Goal: Transaction & Acquisition: Obtain resource

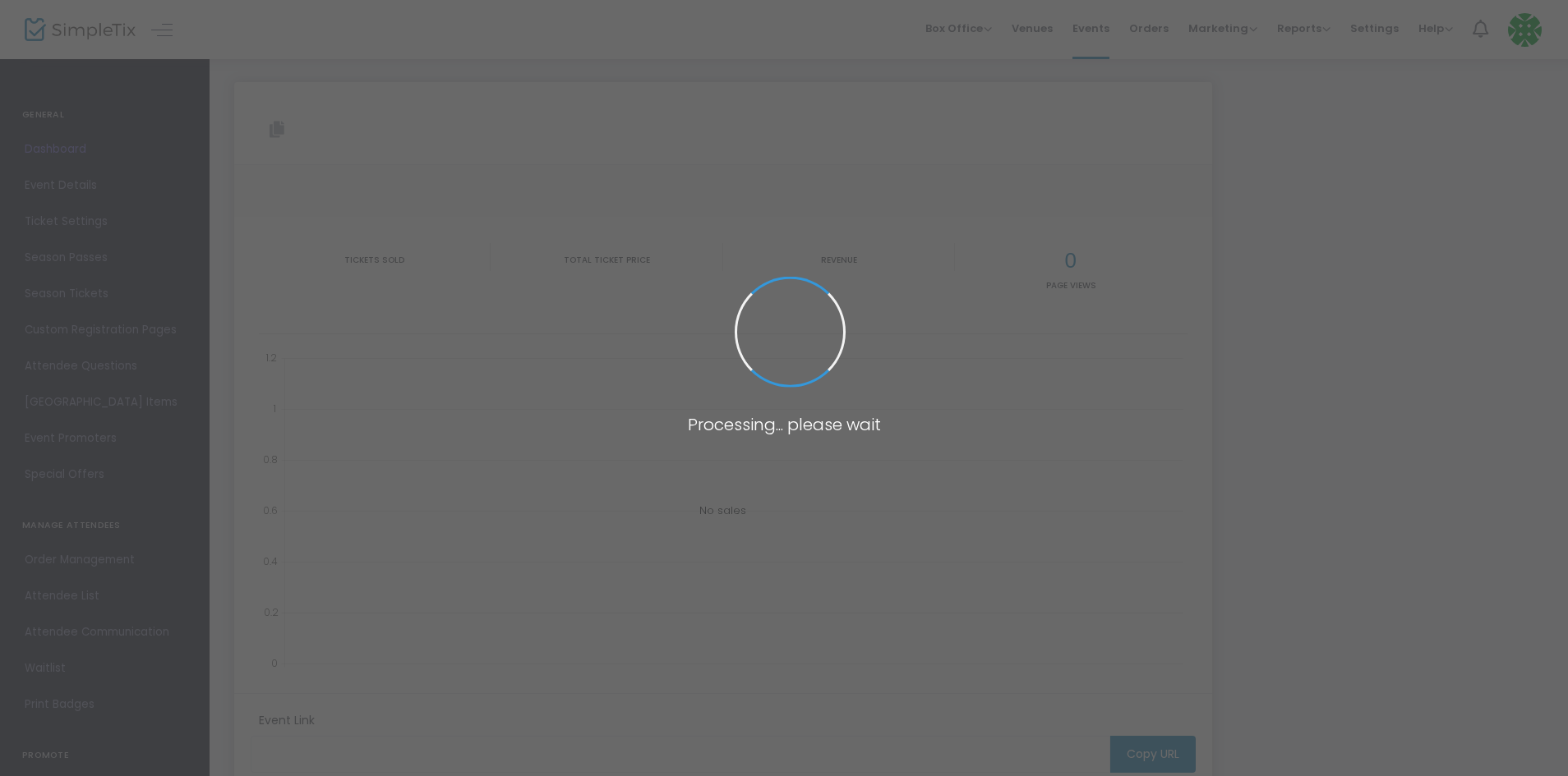
type input "https://www.simpletix.com/e/2025-shawnigan-golf-classic-tickets-207590"
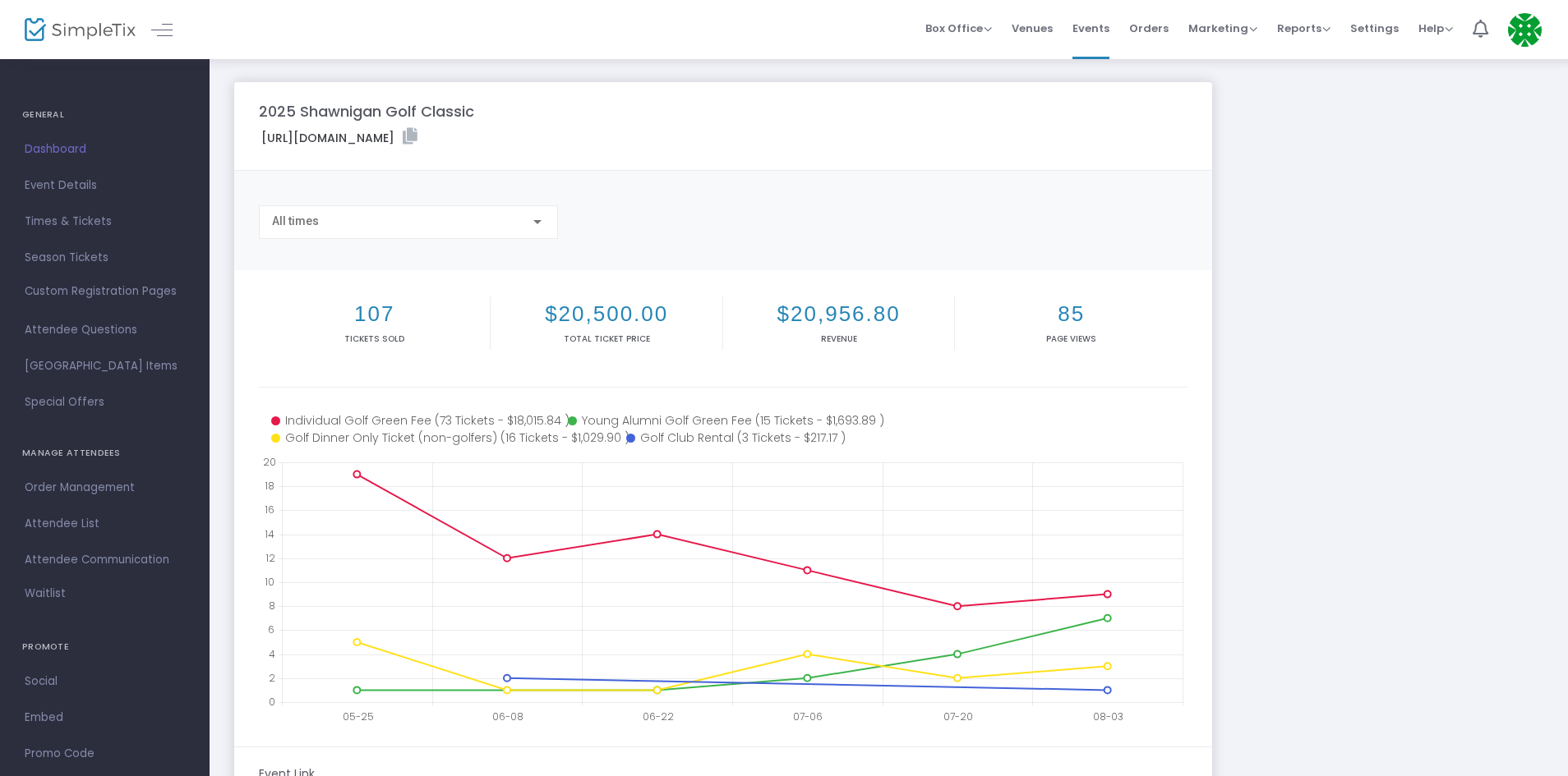
click at [50, 486] on span "Order Management" at bounding box center [104, 488] width 160 height 21
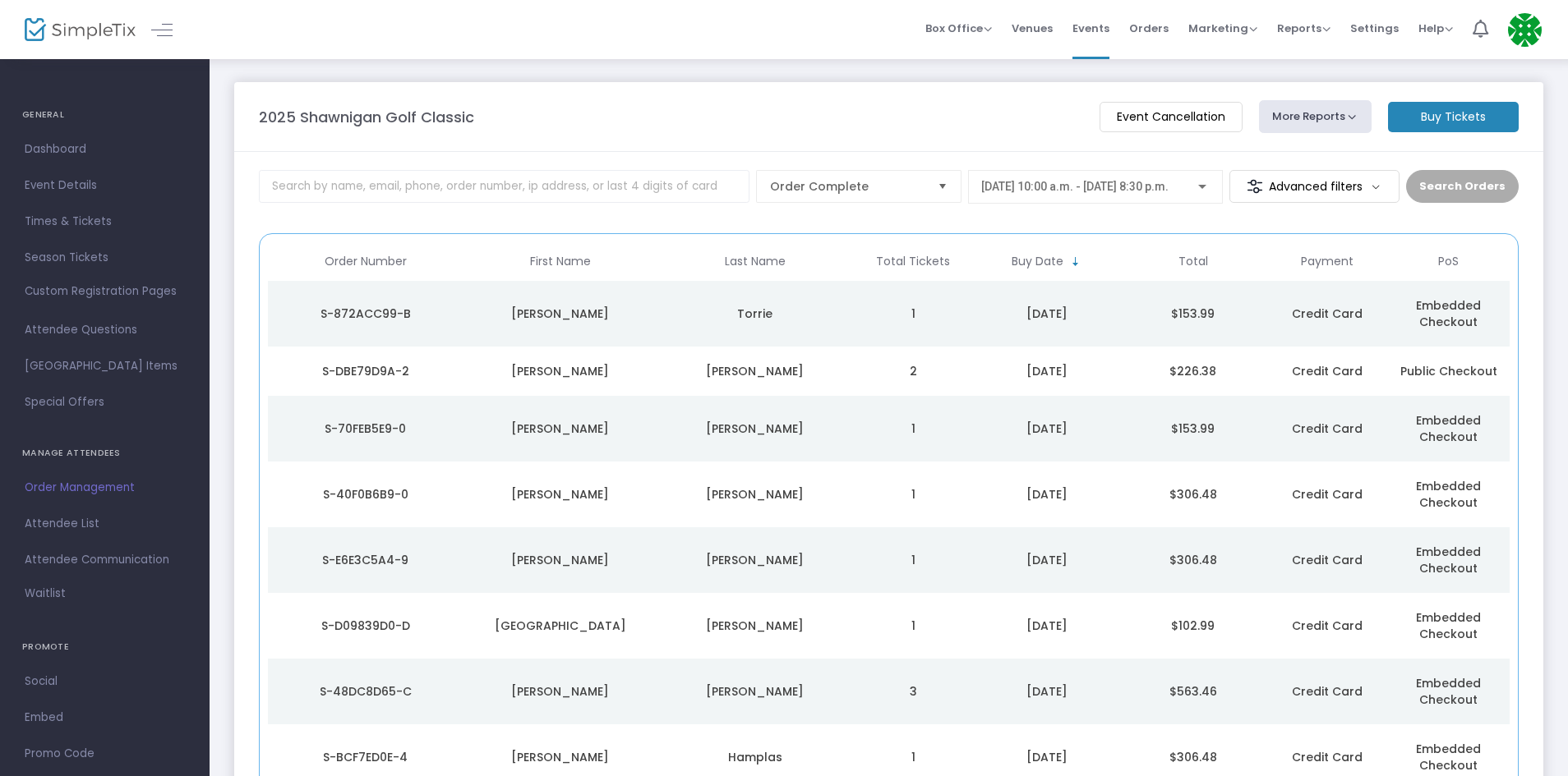
click at [1281, 118] on button "More Reports" at bounding box center [1315, 116] width 113 height 33
click at [123, 519] on span "Attendee List" at bounding box center [104, 524] width 160 height 21
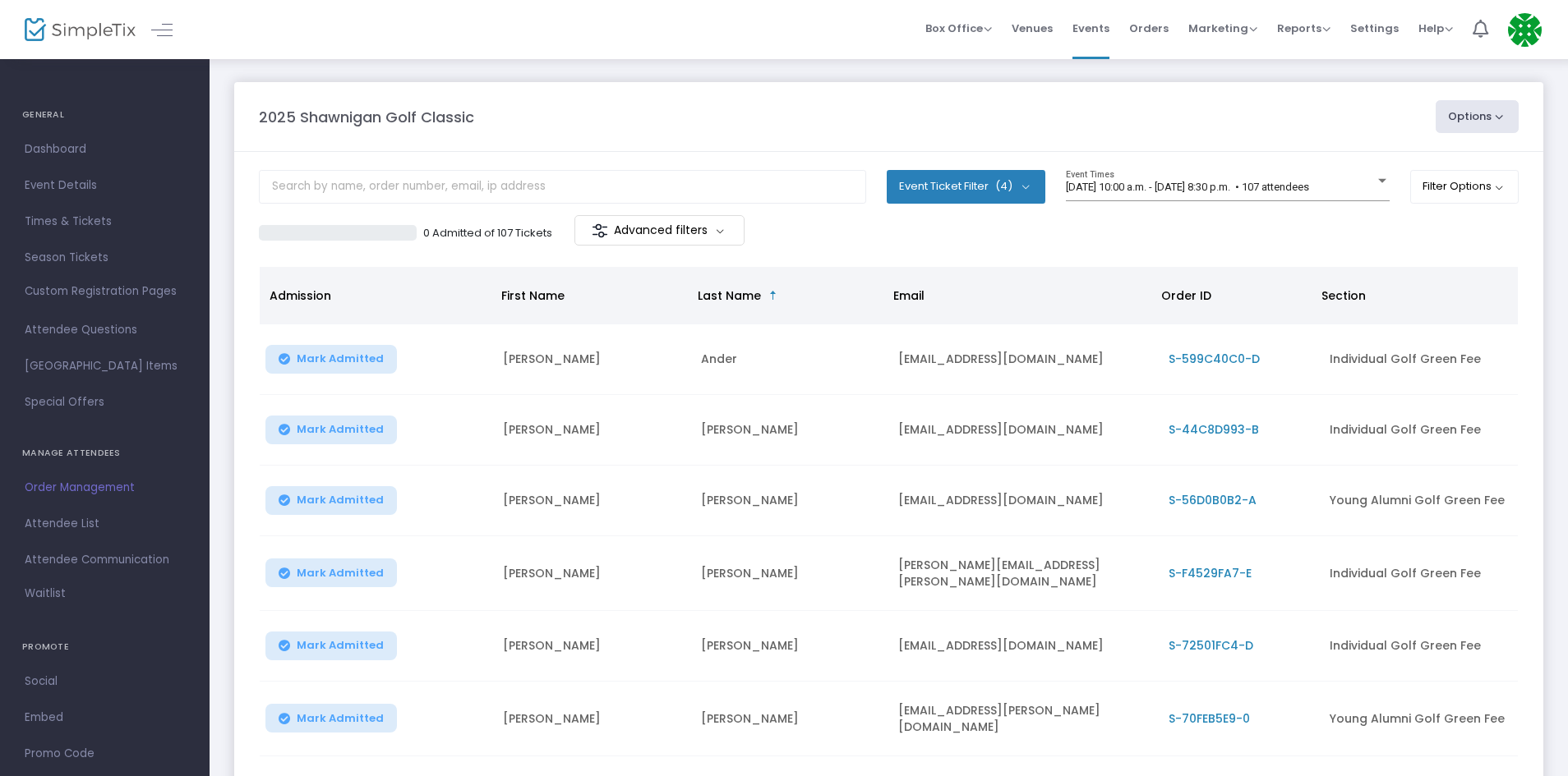
click at [1484, 118] on button "Options" at bounding box center [1477, 116] width 84 height 33
click at [1436, 156] on li "Export List" at bounding box center [1432, 165] width 151 height 32
radio input "false"
radio input "true"
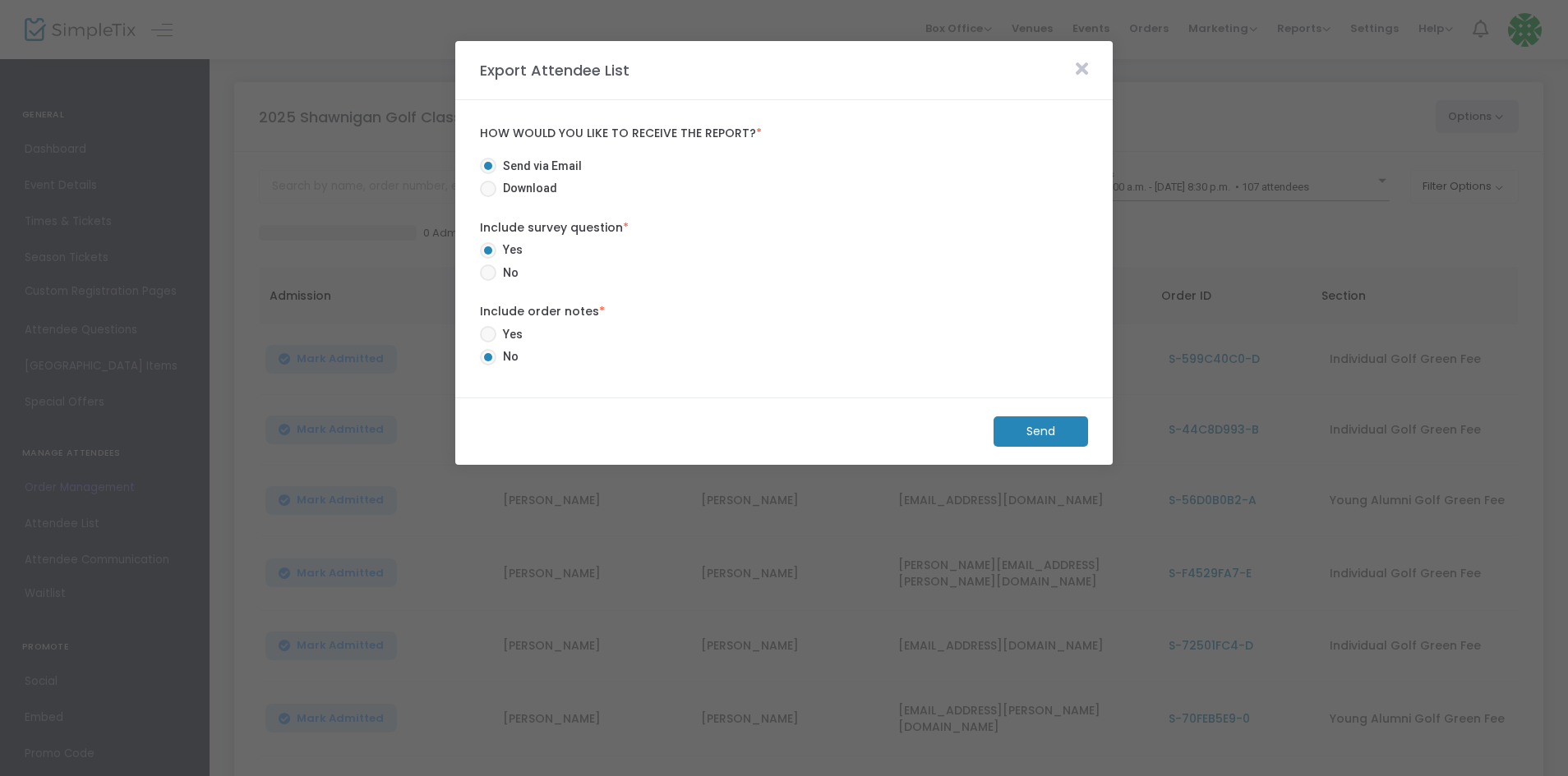
click at [498, 196] on span "Download" at bounding box center [526, 188] width 61 height 18
click at [488, 197] on input "Download" at bounding box center [487, 197] width 1 height 1
radio input "true"
click at [486, 339] on span at bounding box center [488, 334] width 17 height 17
click at [487, 342] on input "Yes" at bounding box center [487, 342] width 1 height 1
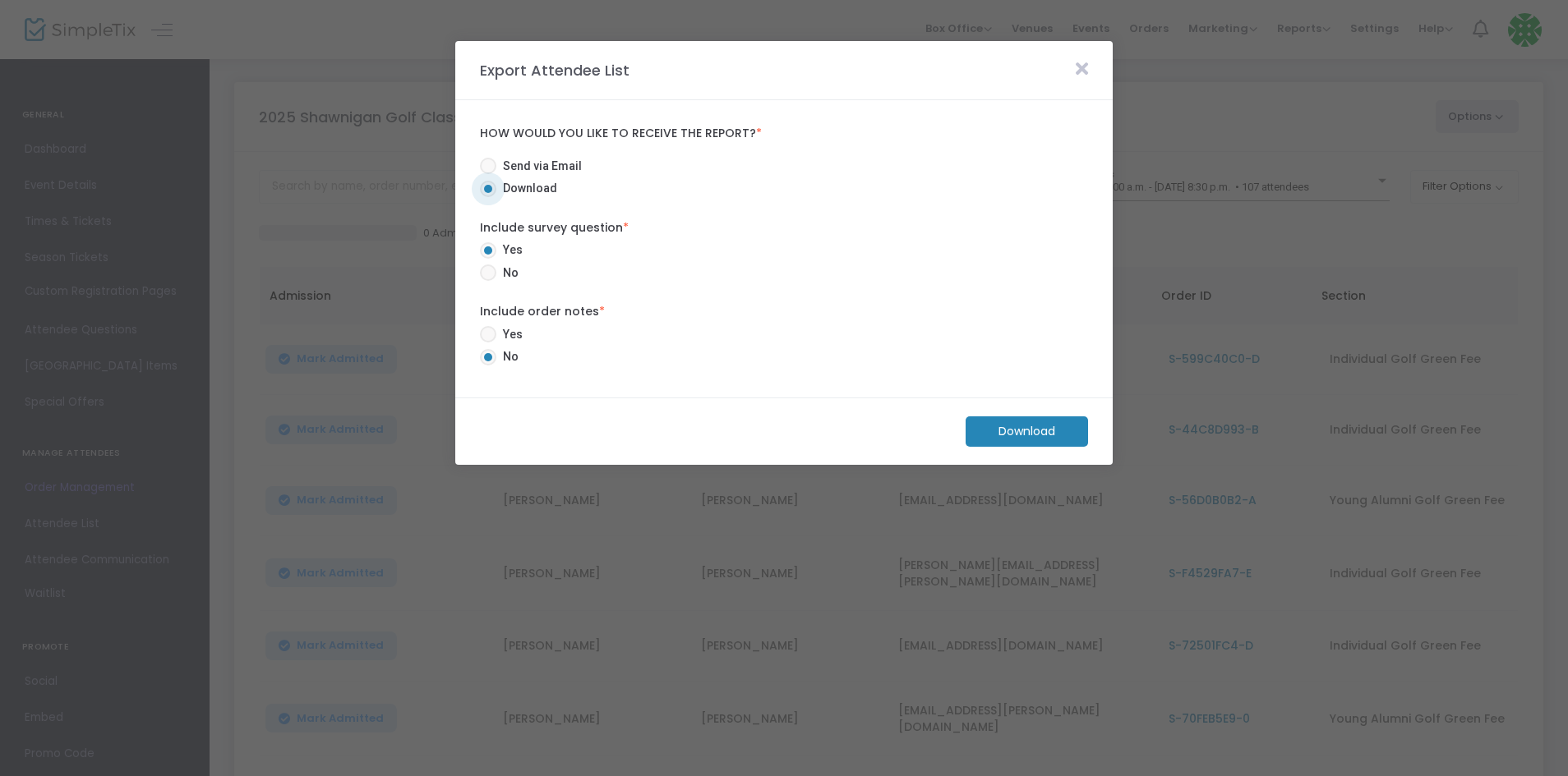
radio input "true"
click at [1005, 435] on m-button "Download" at bounding box center [1027, 431] width 122 height 30
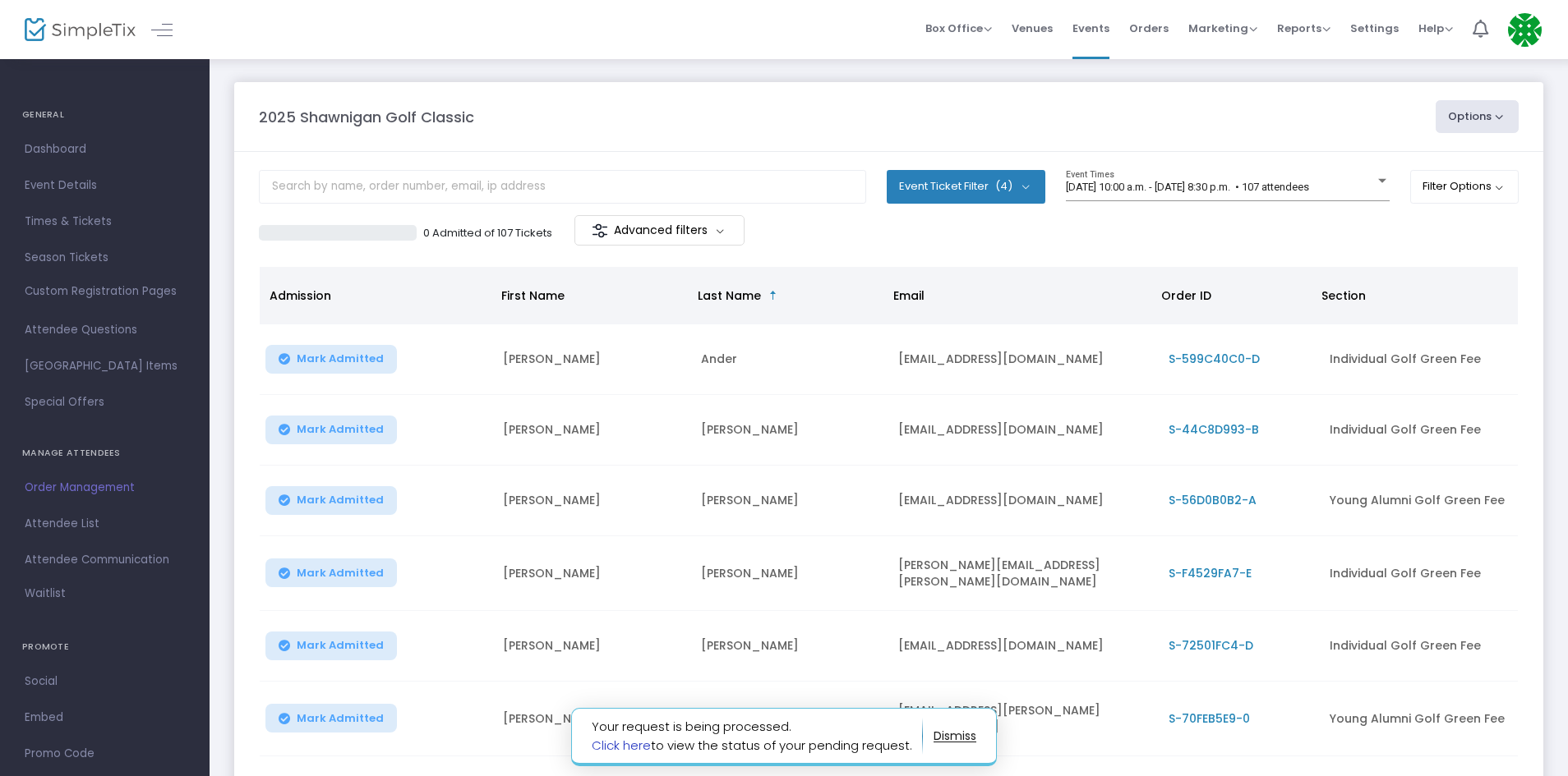
click at [610, 744] on link "Click here" at bounding box center [621, 745] width 59 height 18
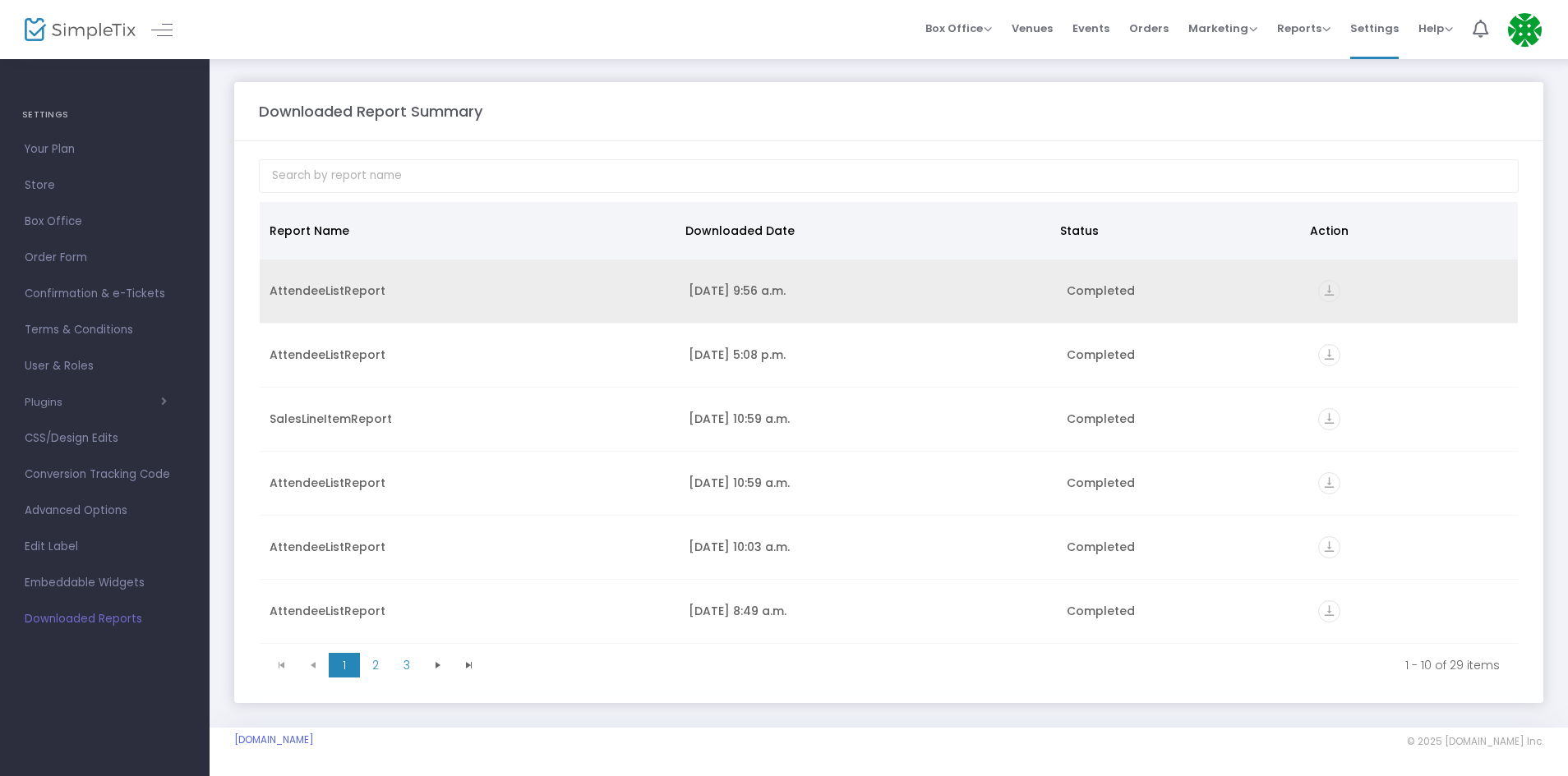
click at [1318, 285] on icon "vertical_align_bottom" at bounding box center [1328, 291] width 22 height 22
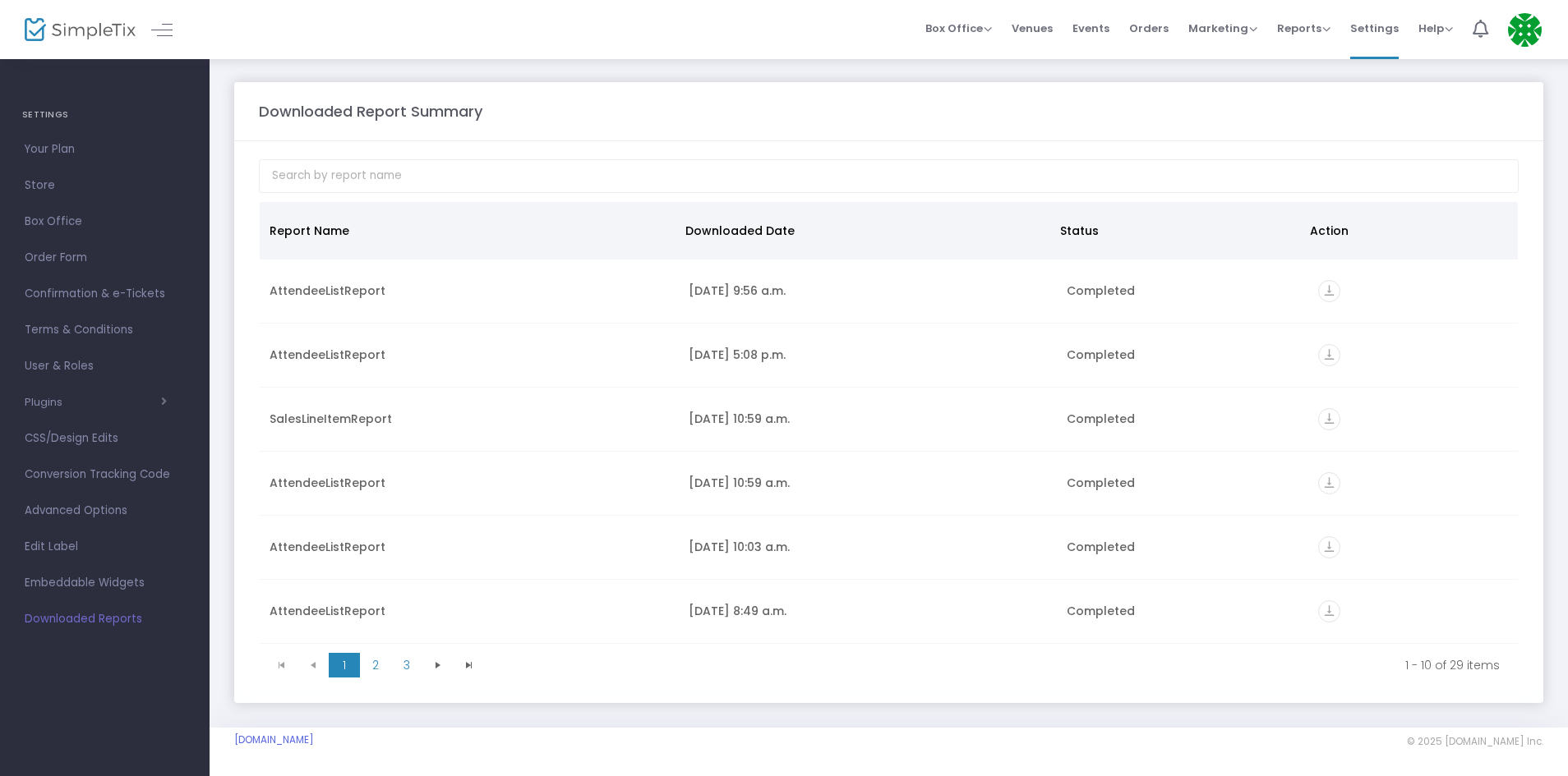
click at [1090, 32] on span "Events" at bounding box center [1091, 27] width 37 height 42
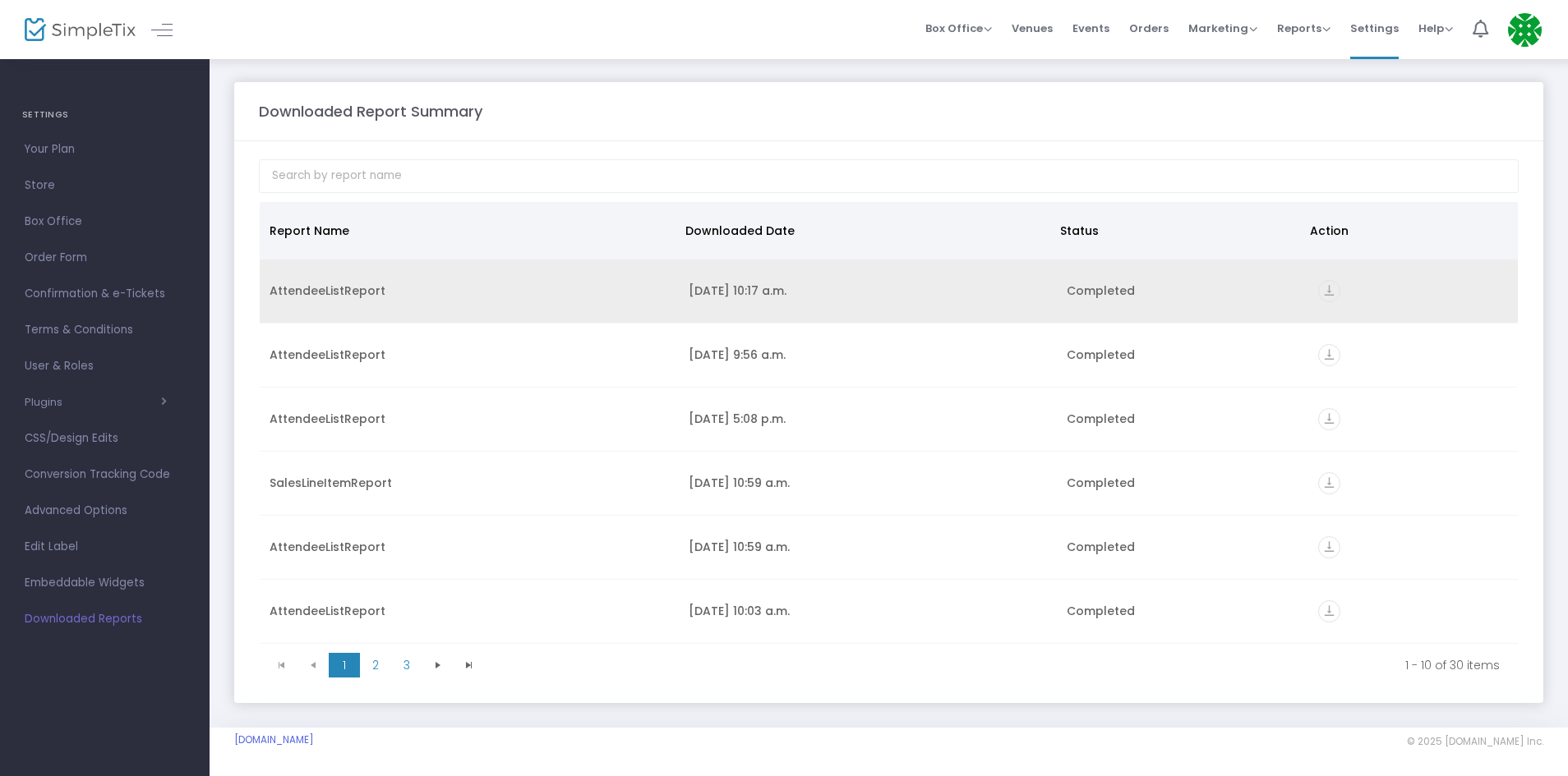
click at [1318, 290] on icon "vertical_align_bottom" at bounding box center [1328, 291] width 22 height 22
click at [1322, 293] on icon "vertical_align_bottom" at bounding box center [1328, 291] width 22 height 22
